Goal: Communication & Community: Answer question/provide support

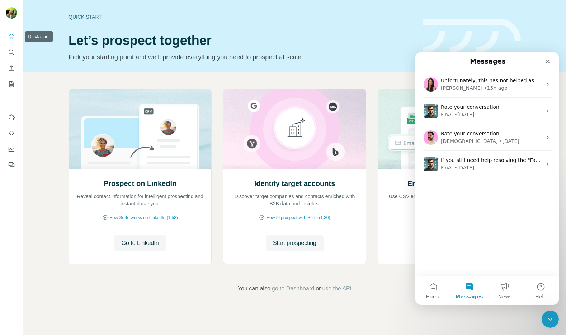
click at [9, 36] on icon "Quick start" at bounding box center [11, 36] width 7 height 7
click at [548, 63] on icon "Close" at bounding box center [548, 61] width 6 height 6
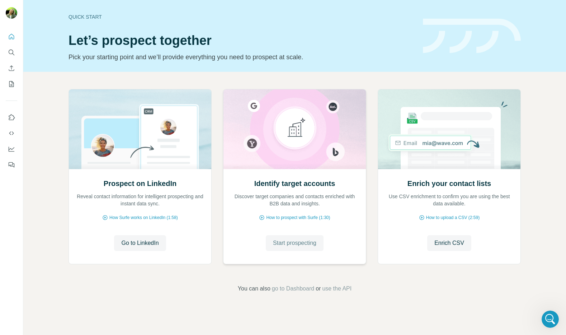
click at [285, 246] on span "Start prospecting" at bounding box center [294, 242] width 43 height 9
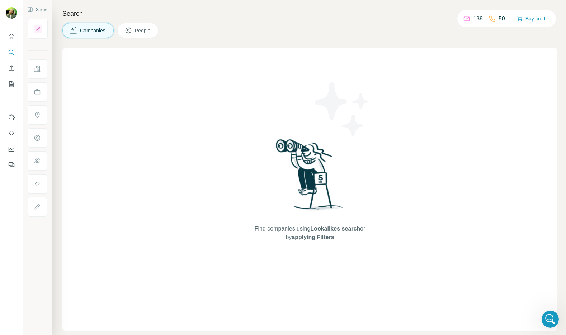
click at [146, 32] on span "People" at bounding box center [143, 30] width 16 height 7
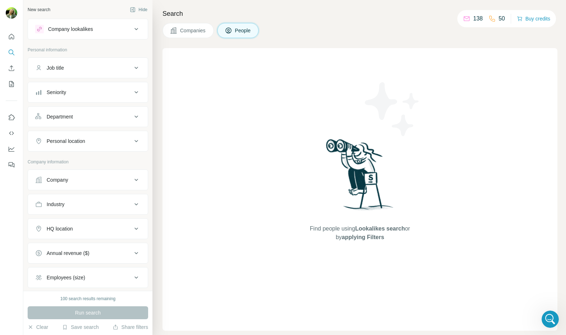
click at [174, 30] on icon at bounding box center [173, 30] width 7 height 7
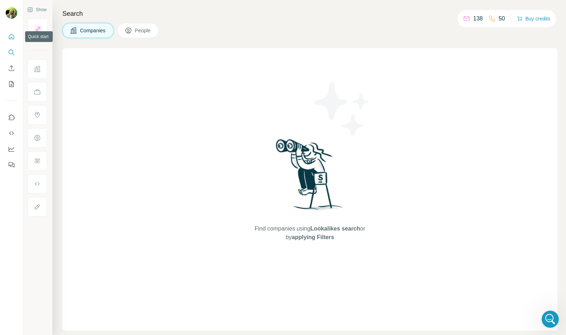
click at [13, 39] on icon "Quick start" at bounding box center [11, 36] width 7 height 7
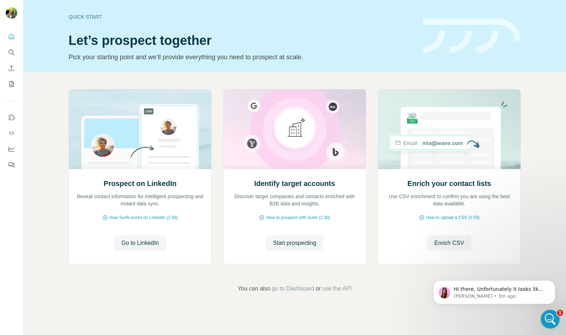
click at [552, 320] on icon "Open Intercom Messenger" at bounding box center [549, 318] width 12 height 12
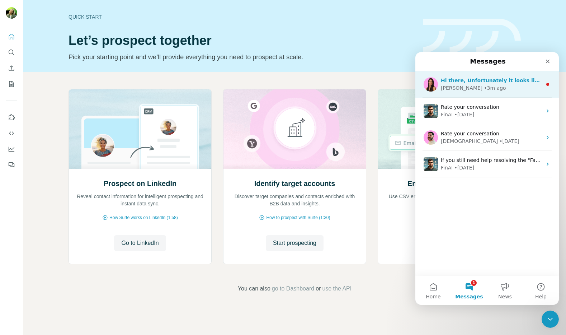
click at [484, 86] on div "• 3m ago" at bounding box center [495, 88] width 22 height 8
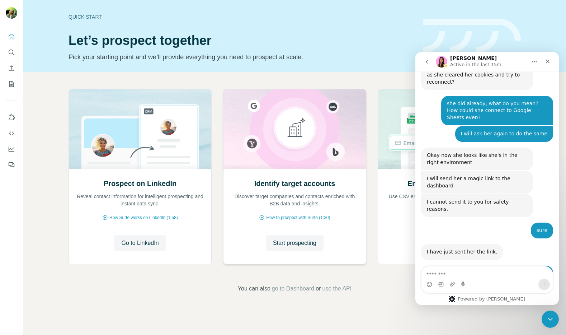
scroll to position [1589, 0]
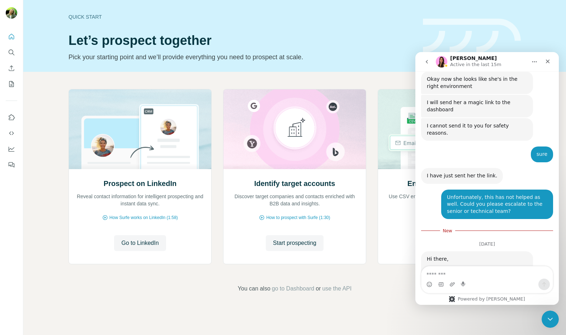
click at [504, 266] on div "Unfortunately it looks like there is a cache issue on her side preventing the a…" at bounding box center [477, 283] width 100 height 35
click at [502, 271] on textarea "Message…" at bounding box center [486, 272] width 131 height 12
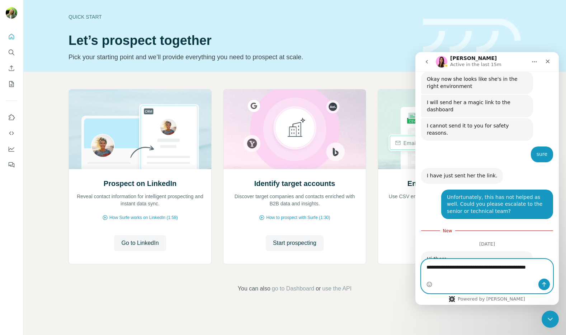
scroll to position [1596, 0]
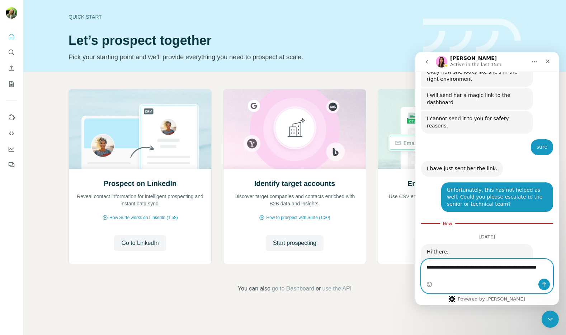
type textarea "**********"
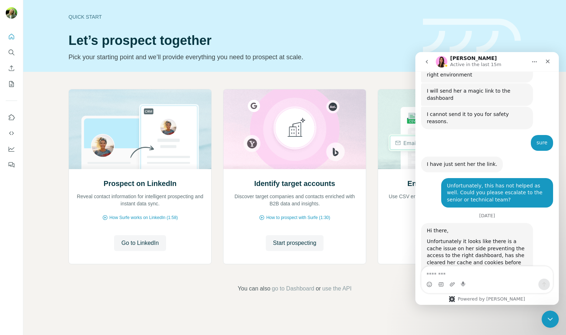
click at [494, 238] on div "Unfortunately it looks like there is a cache issue on her side preventing the a…" at bounding box center [477, 255] width 100 height 35
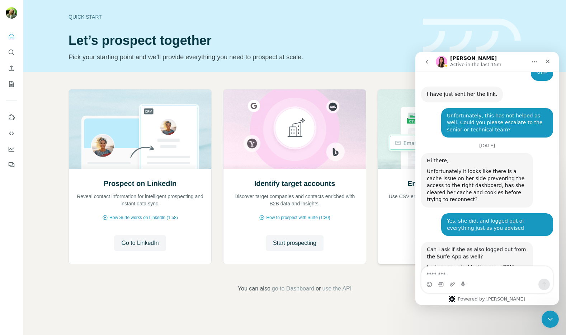
scroll to position [1682, 0]
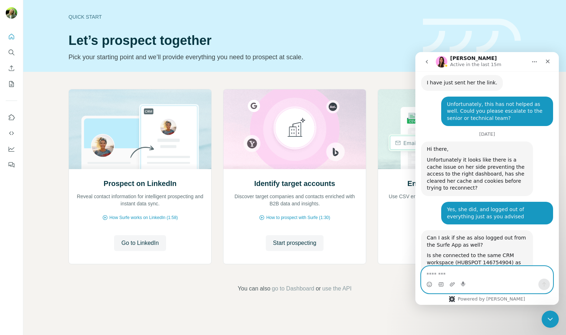
click at [496, 273] on textarea "Message…" at bounding box center [486, 272] width 131 height 12
type textarea "**********"
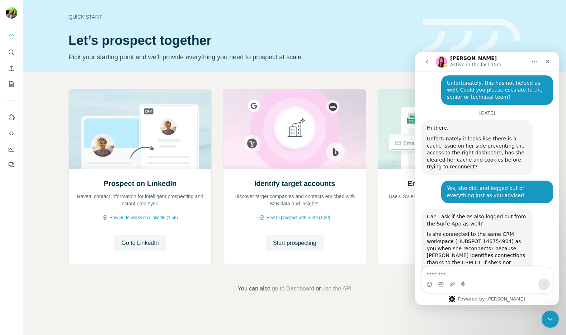
click at [492, 231] on div "Is she connected to the same CRM workspace (HUBSPOT 146754904) as you when she …" at bounding box center [477, 255] width 100 height 49
click at [548, 60] on icon "Close" at bounding box center [548, 61] width 6 height 6
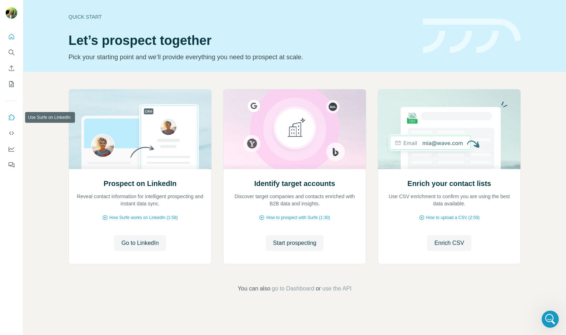
click at [12, 114] on icon "Use Surfe on LinkedIn" at bounding box center [11, 117] width 7 height 7
click at [10, 144] on button "Dashboard" at bounding box center [11, 148] width 11 height 13
